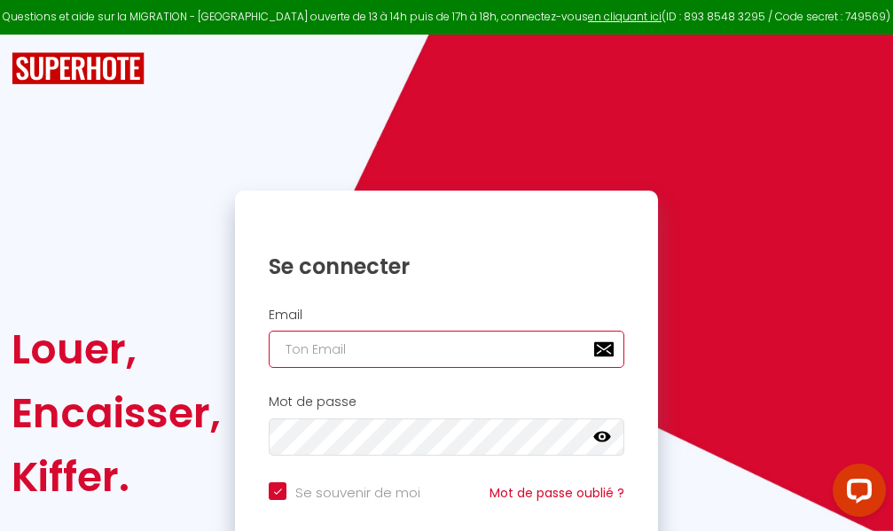
click at [487, 355] on input "email" at bounding box center [447, 349] width 356 height 37
type input "m"
checkbox input "true"
type input "ma"
checkbox input "true"
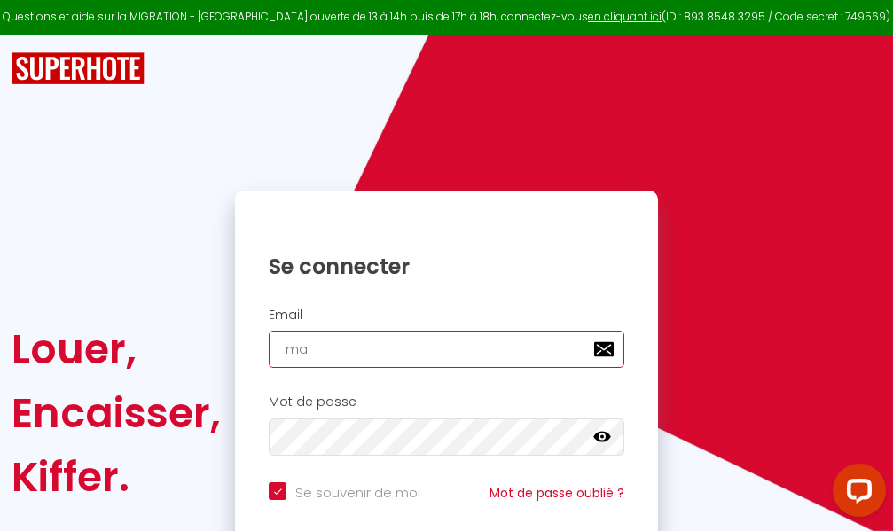
type input "mar"
checkbox input "true"
type input "marc"
checkbox input "true"
type input "marcd"
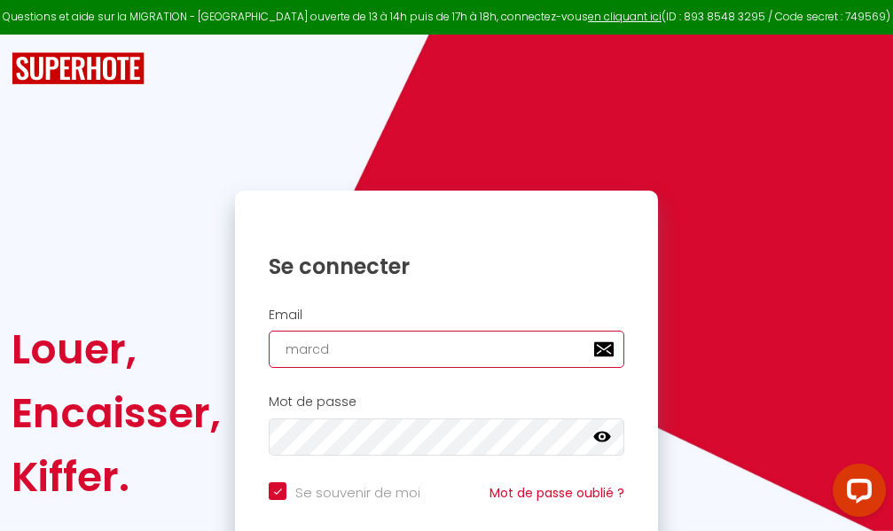
checkbox input "true"
type input "marcdp"
checkbox input "true"
type input "marcdpo"
checkbox input "true"
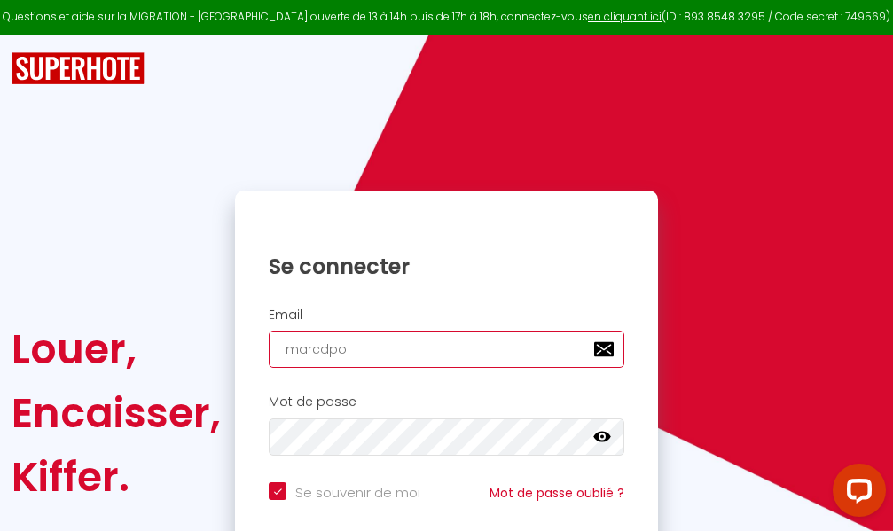
type input "marcdpoz"
checkbox input "true"
type input "marcdpoz."
checkbox input "true"
type input "marcdpoz.l"
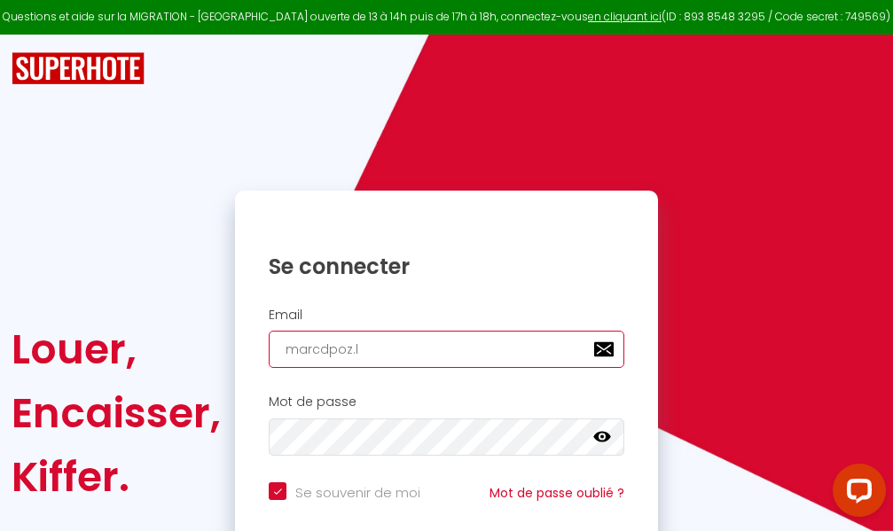
checkbox input "true"
type input "marcdpoz.lo"
checkbox input "true"
type input "marcdpoz.loc"
checkbox input "true"
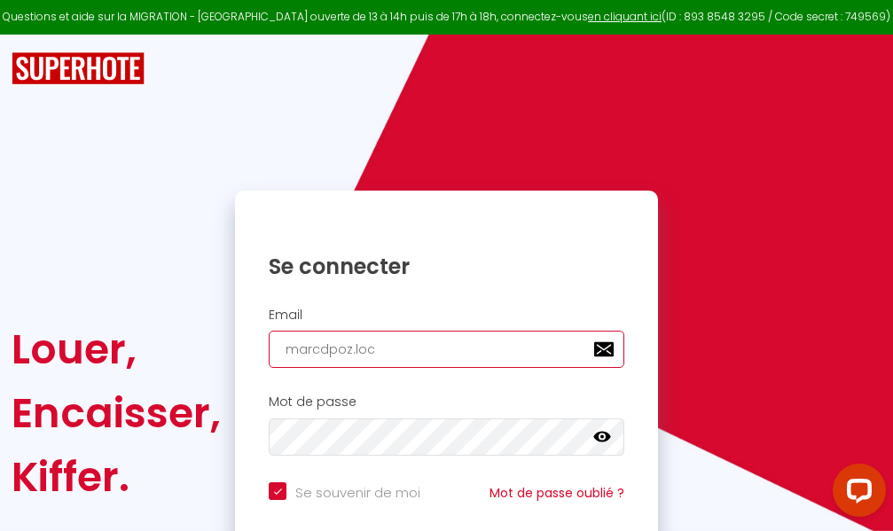
type input "marcdpoz.loca"
checkbox input "true"
type input "marcdpoz.locat"
checkbox input "true"
type input "marcdpoz.locati"
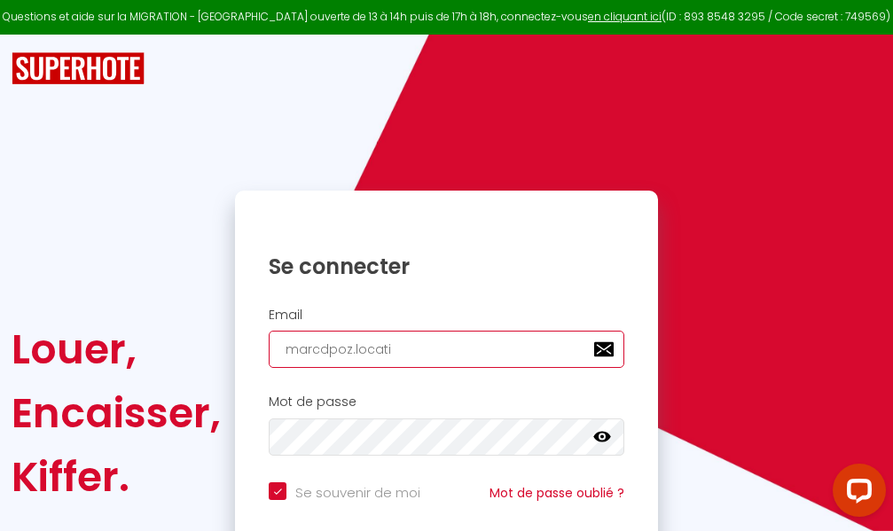
checkbox input "true"
type input "marcdpoz.locatio"
checkbox input "true"
type input "marcdpoz.location"
checkbox input "true"
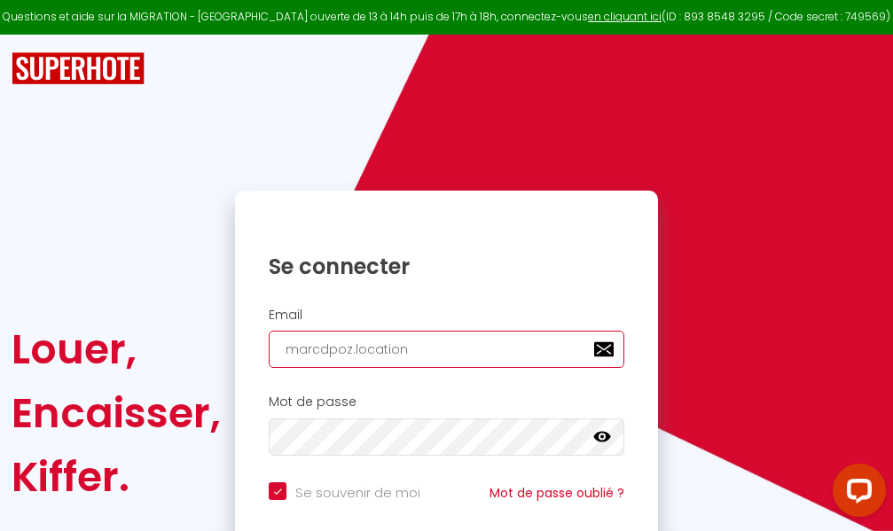
type input "marcdpoz.location@"
checkbox input "true"
type input "marcdpoz.location@g"
checkbox input "true"
type input "marcdpoz.location@gm"
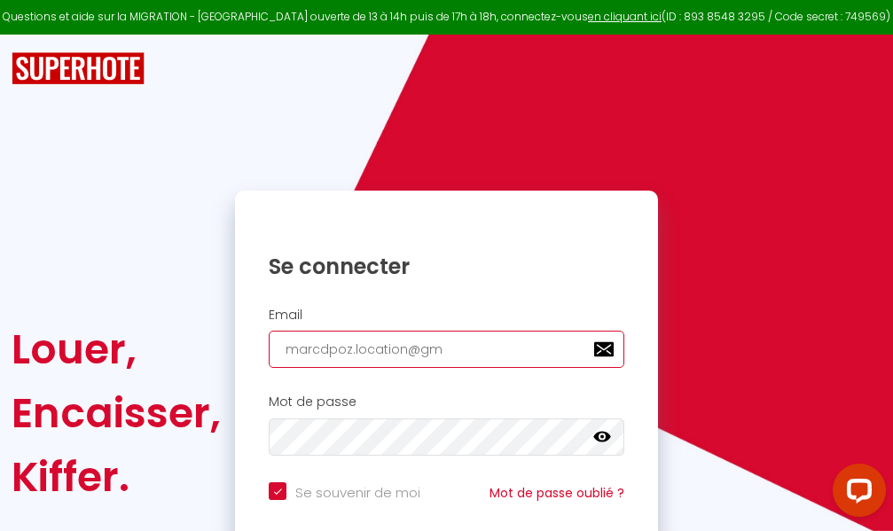
checkbox input "true"
type input "marcdpoz.location@gma"
checkbox input "true"
type input "marcdpoz.location@gmai"
checkbox input "true"
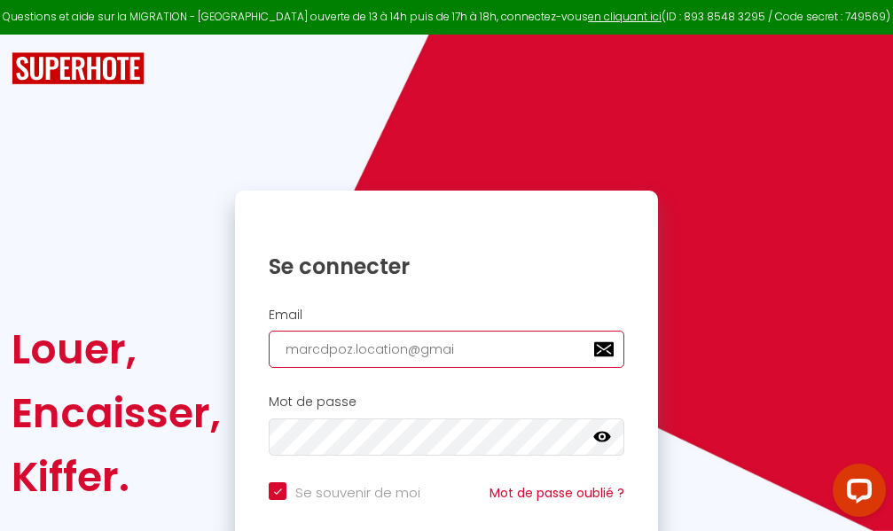
type input "[EMAIL_ADDRESS]"
checkbox input "true"
type input "[EMAIL_ADDRESS]."
checkbox input "true"
type input "marcdpoz.location@gmail.c"
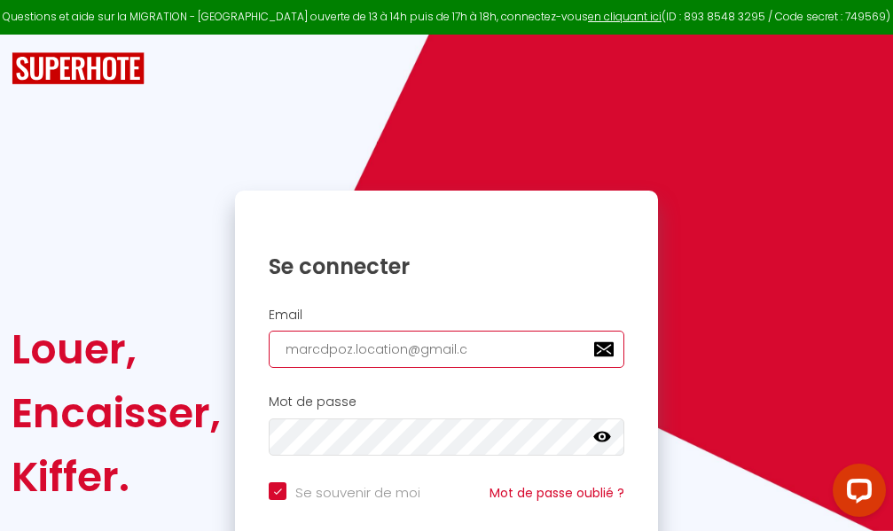
checkbox input "true"
type input "[EMAIL_ADDRESS][DOMAIN_NAME]"
checkbox input "true"
type input "[EMAIL_ADDRESS][DOMAIN_NAME]"
checkbox input "true"
